Goal: Transaction & Acquisition: Purchase product/service

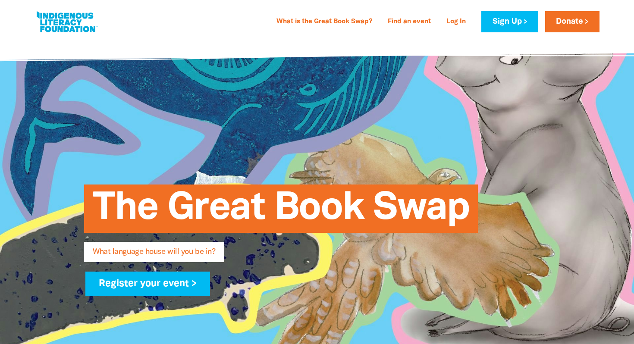
type input "Carly"
type input "Lake"
type input "[EMAIL_ADDRESS][PERSON_NAME][DOMAIN_NAME]"
type input "[GEOGRAPHIC_DATA], [GEOGRAPHIC_DATA]"
select select "primary-school"
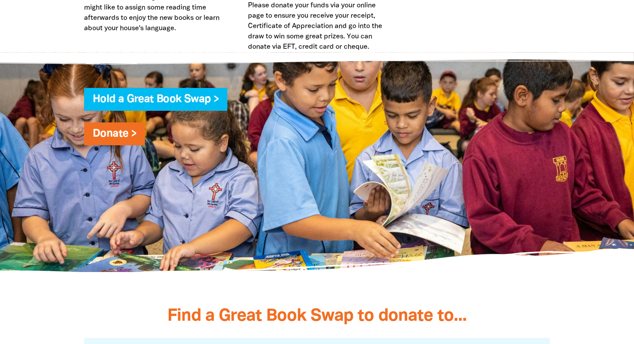
scroll to position [2318, 0]
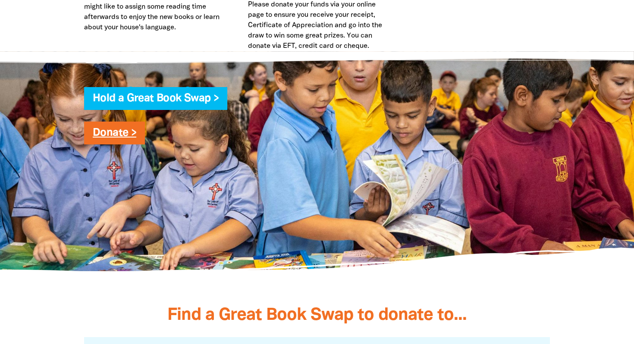
click at [121, 128] on link "Donate >" at bounding box center [115, 133] width 44 height 10
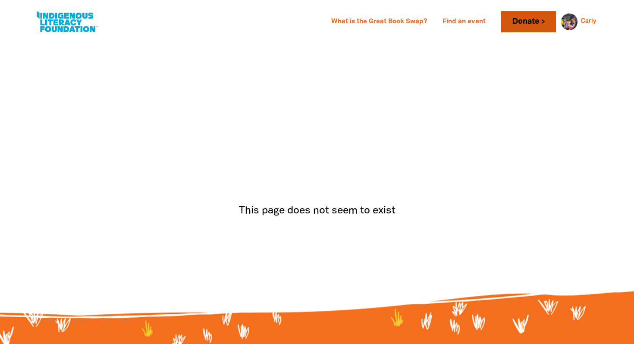
click at [509, 20] on link "Donate" at bounding box center [528, 21] width 54 height 21
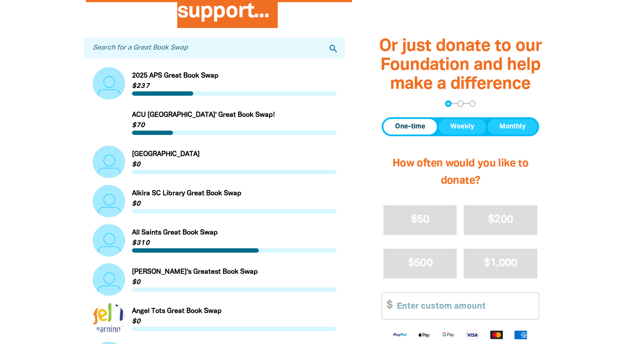
scroll to position [290, 0]
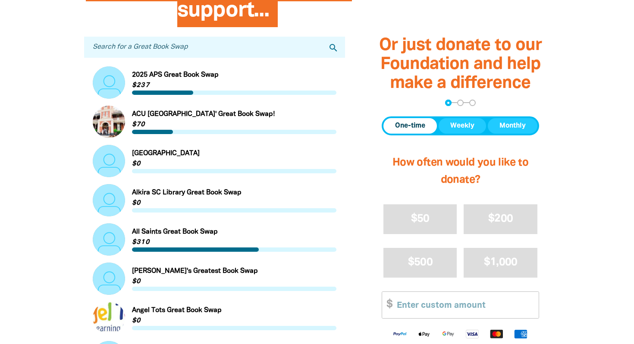
click at [192, 49] on input "Search for a Great Book Swap" at bounding box center [214, 47] width 261 height 21
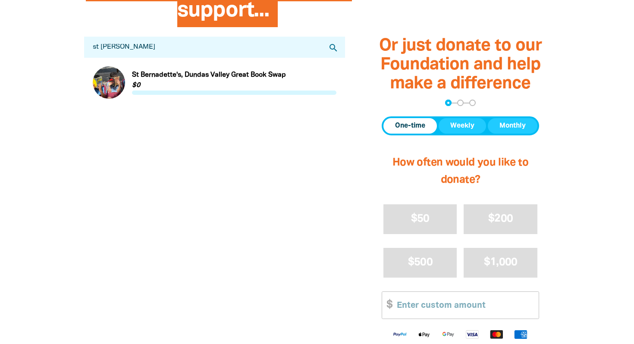
type input "st [PERSON_NAME]"
click at [200, 74] on link "Link to St Bernadette's, Dundas Valley Great Book Swap" at bounding box center [215, 82] width 244 height 32
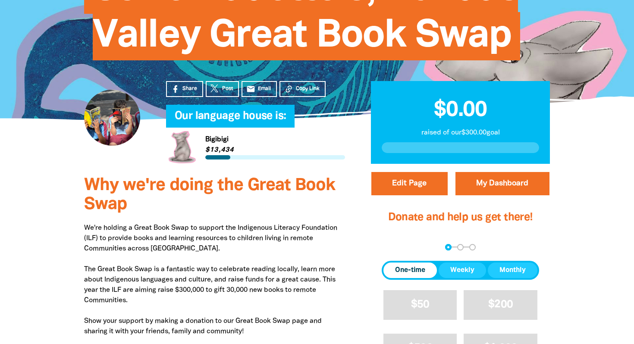
scroll to position [148, 0]
